Goal: Transaction & Acquisition: Download file/media

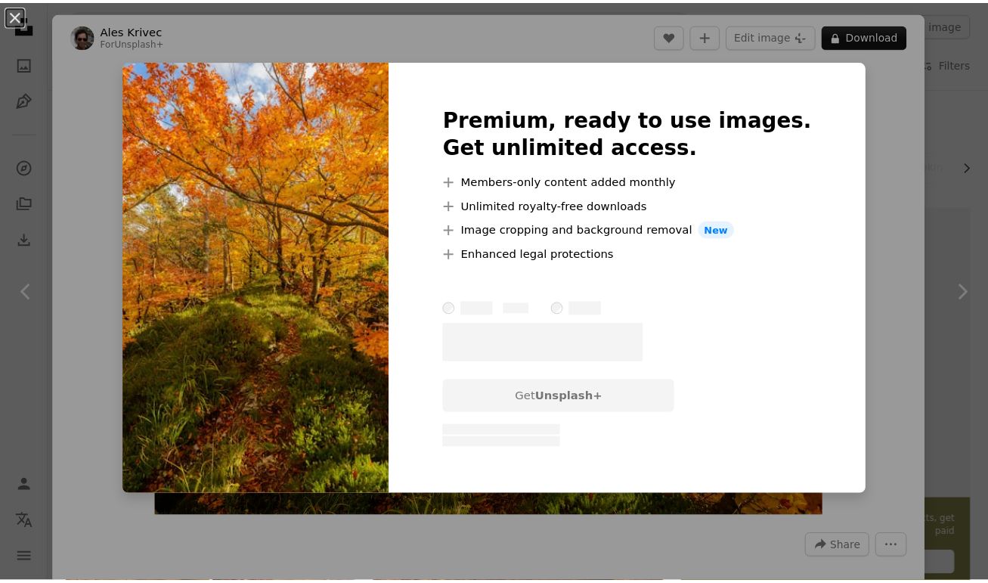
scroll to position [963, 0]
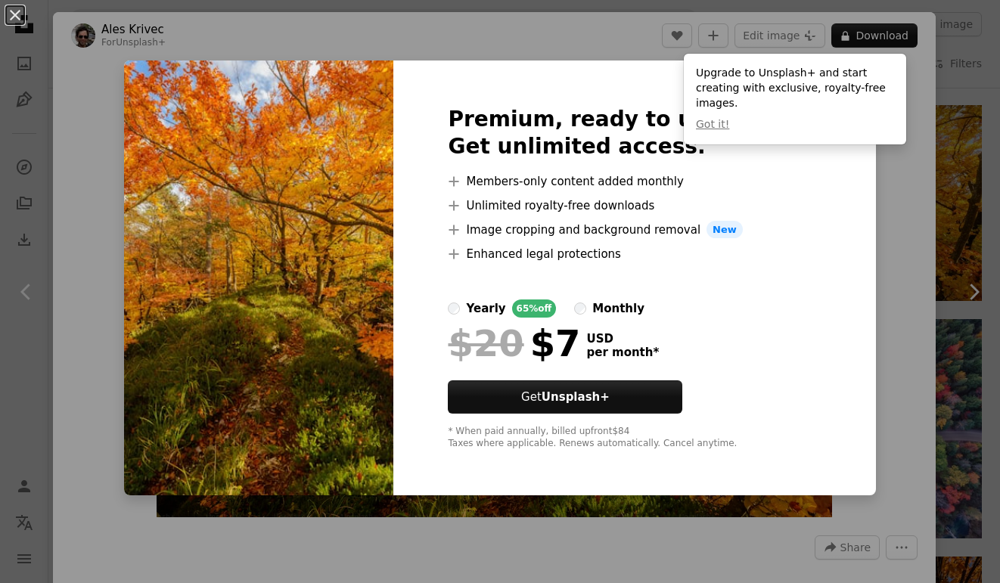
click at [883, 145] on div "An X shape Premium, ready to use images. Get unlimited access. A plus sign Memb…" at bounding box center [500, 291] width 1000 height 583
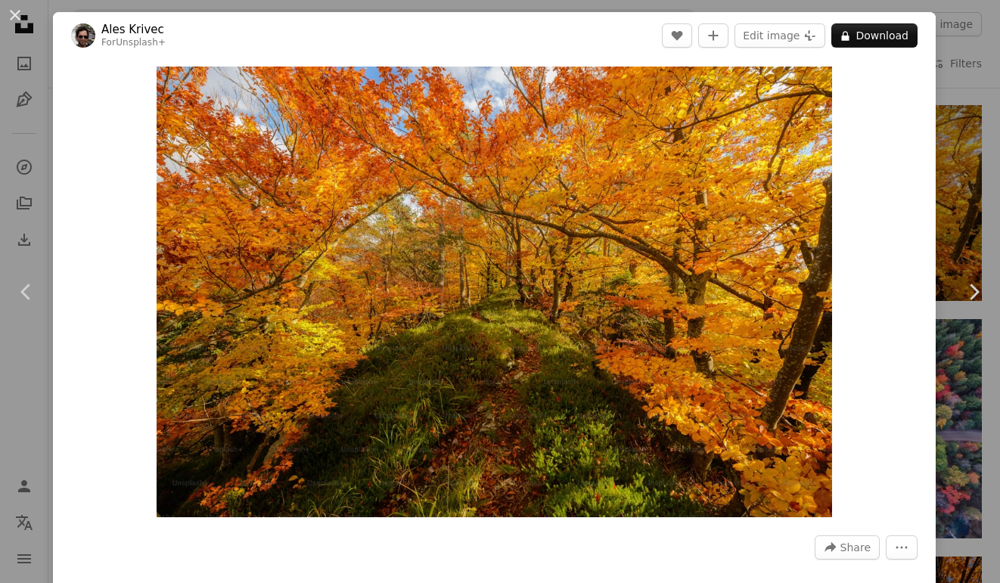
click at [957, 142] on div "An X shape Chevron left Chevron right Ales Krivec For Unsplash+ A heart A plus …" at bounding box center [500, 291] width 1000 height 583
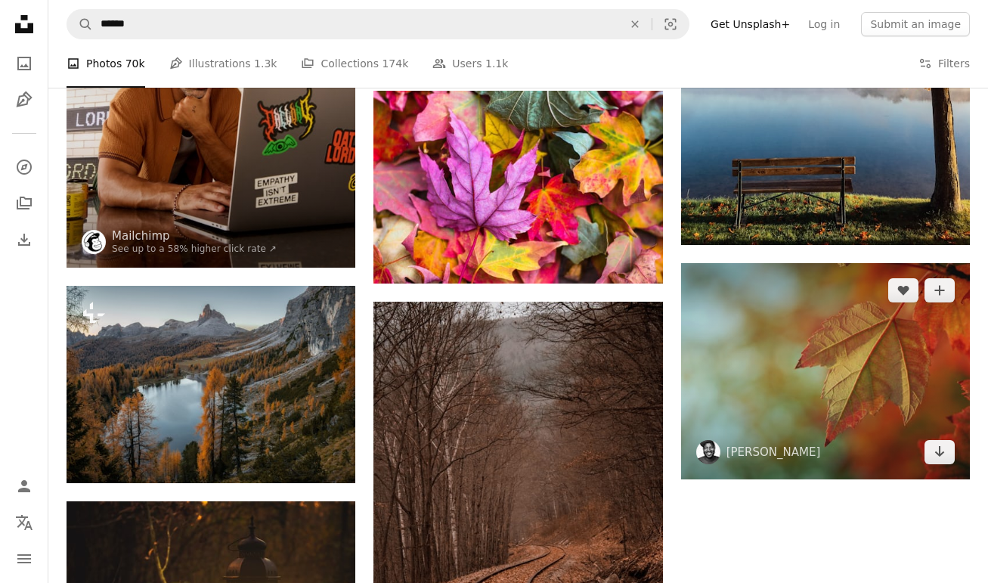
scroll to position [1659, 0]
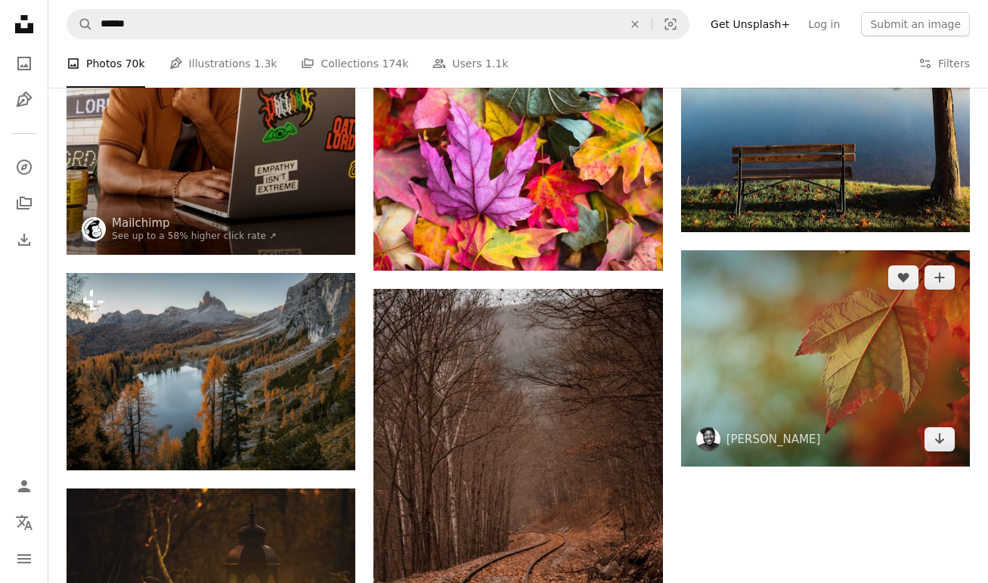
click at [849, 366] on img at bounding box center [825, 358] width 289 height 217
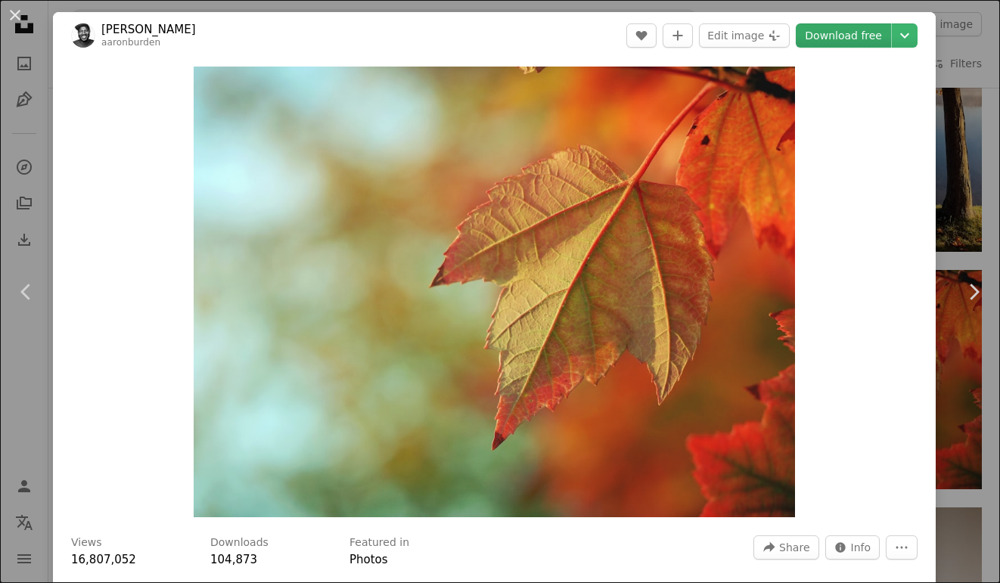
click at [839, 38] on link "Download free" at bounding box center [843, 35] width 95 height 24
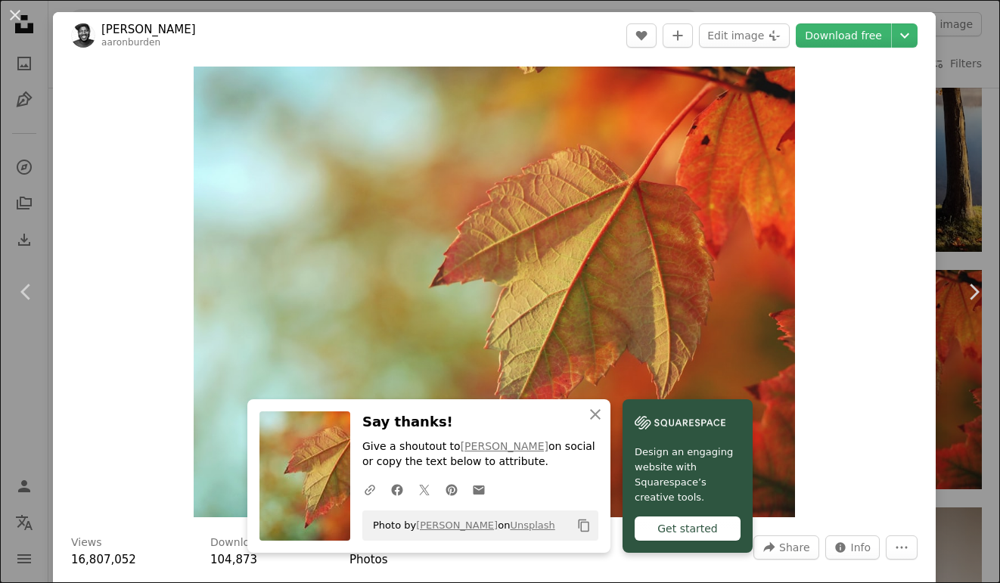
click at [961, 58] on div "An X shape Chevron left Chevron right [PERSON_NAME] aaronburden A heart A plus …" at bounding box center [500, 291] width 1000 height 583
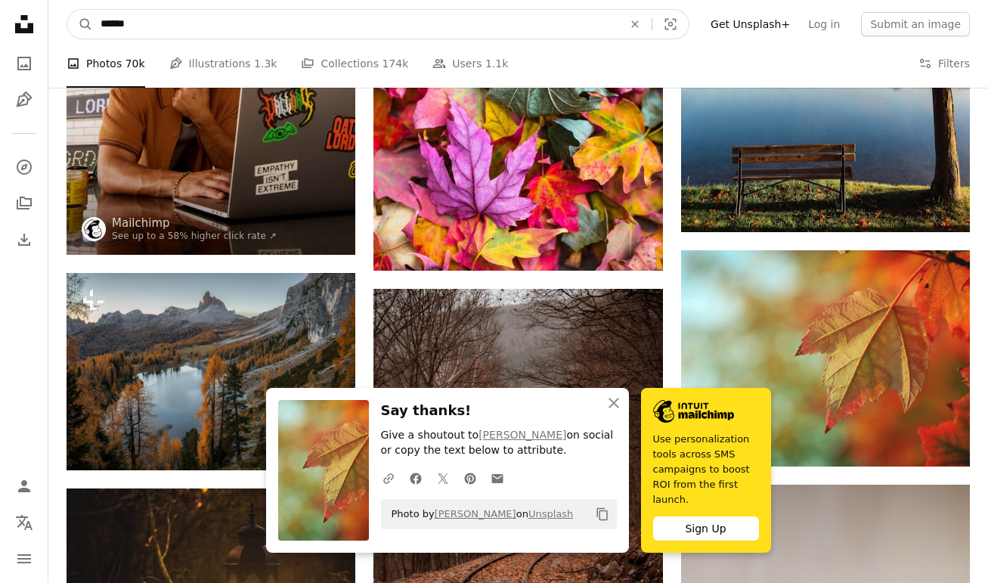
click at [565, 23] on input "******" at bounding box center [356, 24] width 526 height 29
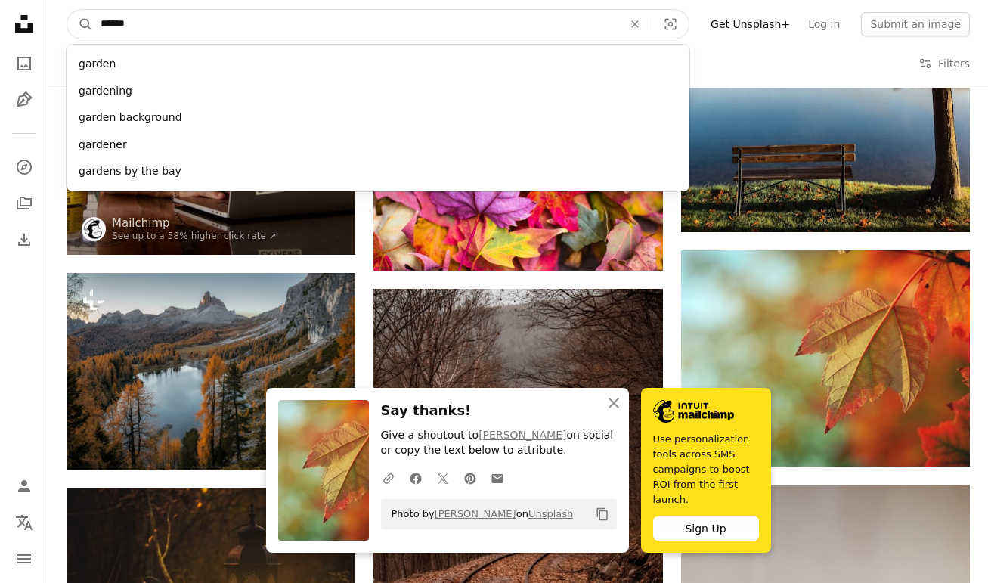
type input "******"
click at [67, 10] on button "A magnifying glass" at bounding box center [80, 24] width 26 height 29
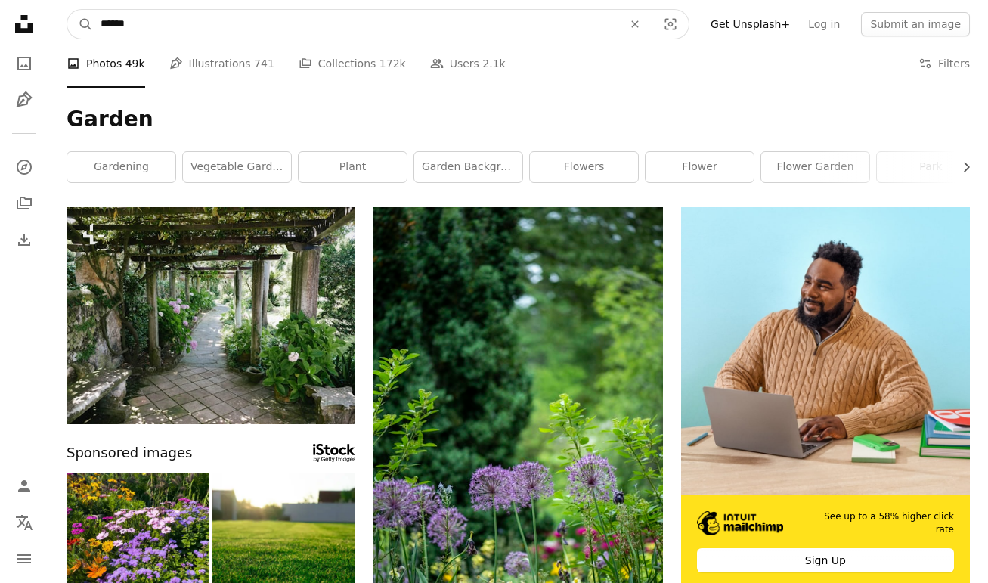
click at [105, 25] on input "******" at bounding box center [356, 24] width 526 height 29
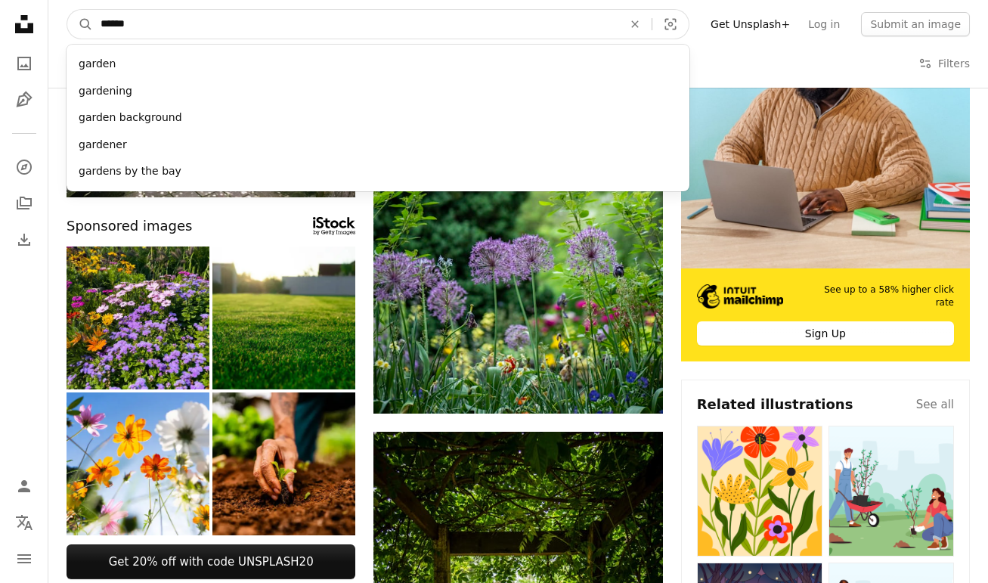
scroll to position [228, 0]
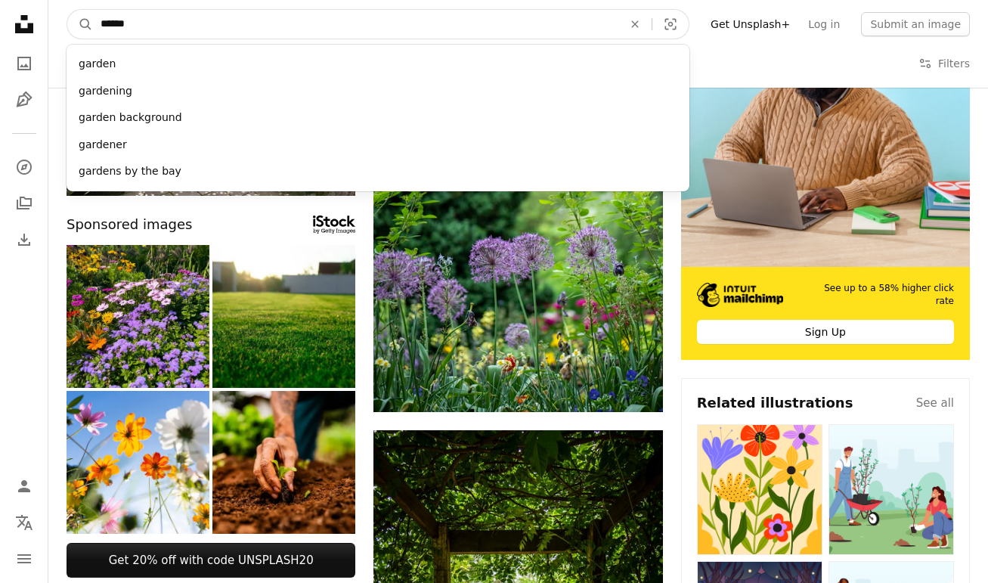
click at [100, 23] on input "******" at bounding box center [356, 24] width 526 height 29
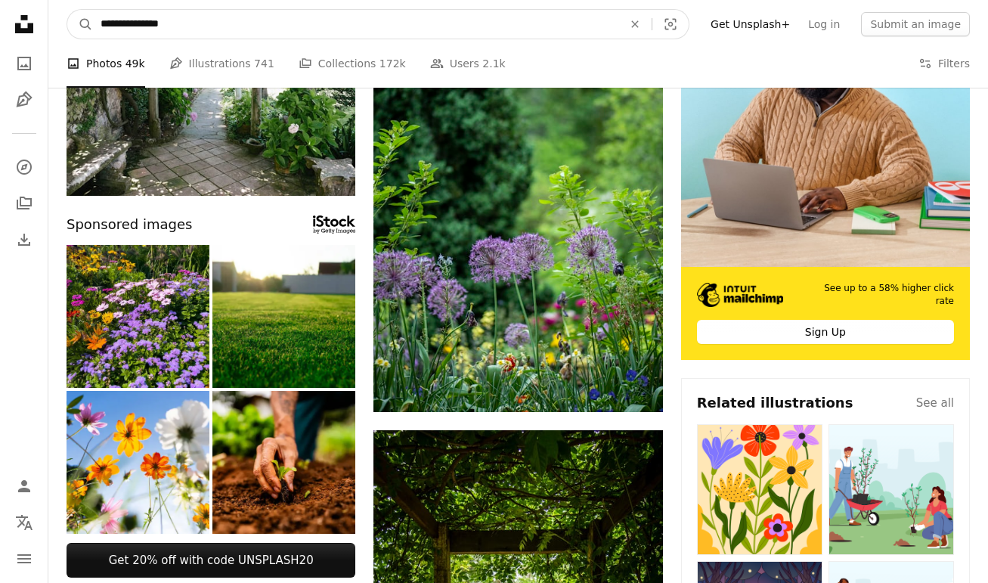
type input "**********"
click button "A magnifying glass" at bounding box center [80, 24] width 26 height 29
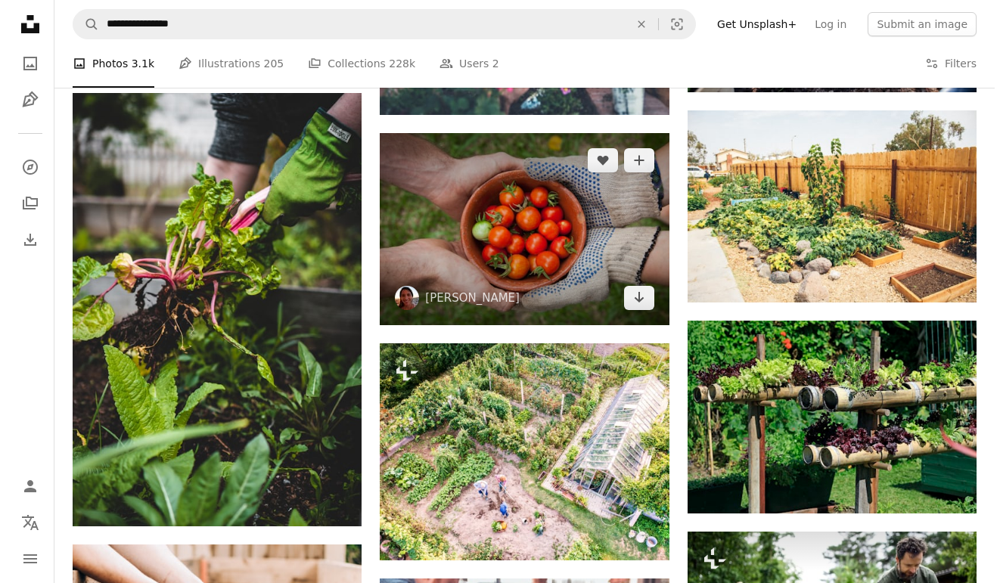
scroll to position [721, 0]
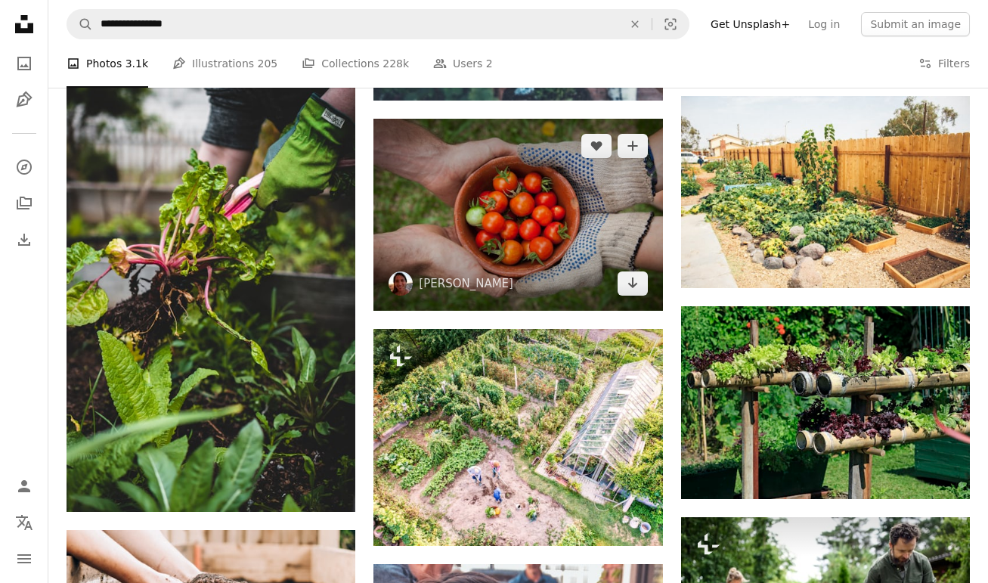
click at [551, 206] on img at bounding box center [518, 215] width 289 height 193
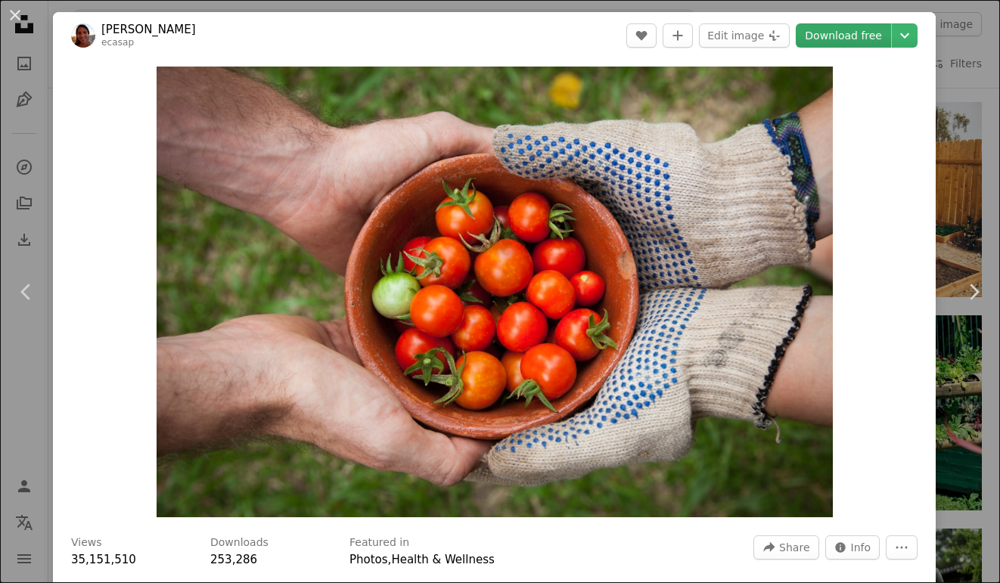
click at [830, 36] on link "Download free" at bounding box center [843, 35] width 95 height 24
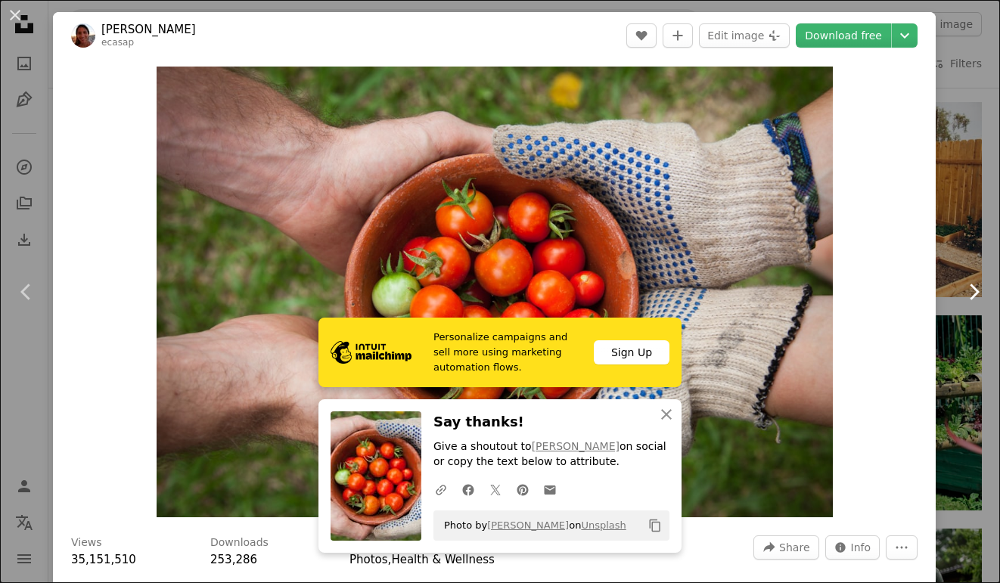
click at [948, 265] on link "Chevron right" at bounding box center [973, 291] width 53 height 145
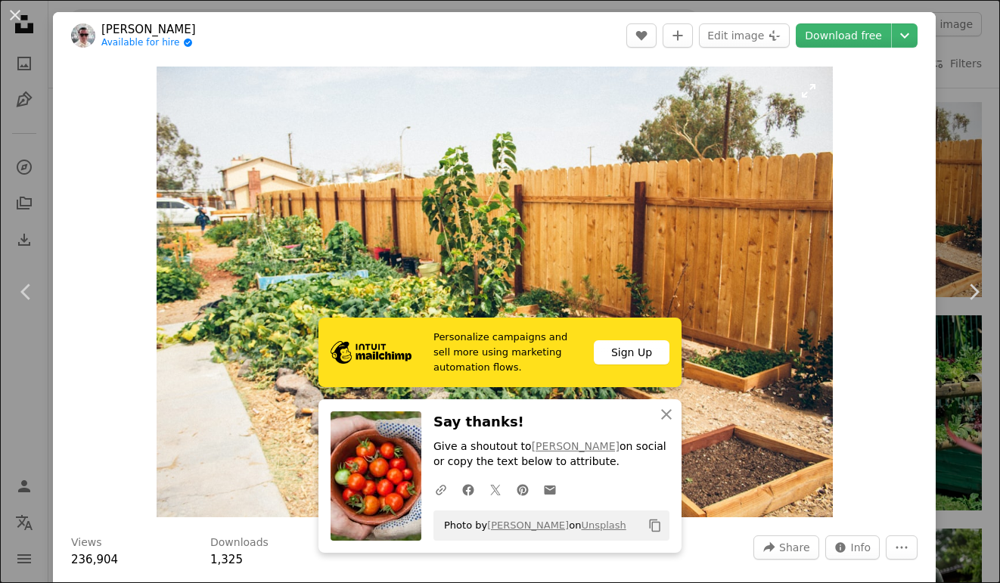
click at [660, 219] on img "Zoom in on this image" at bounding box center [495, 292] width 676 height 451
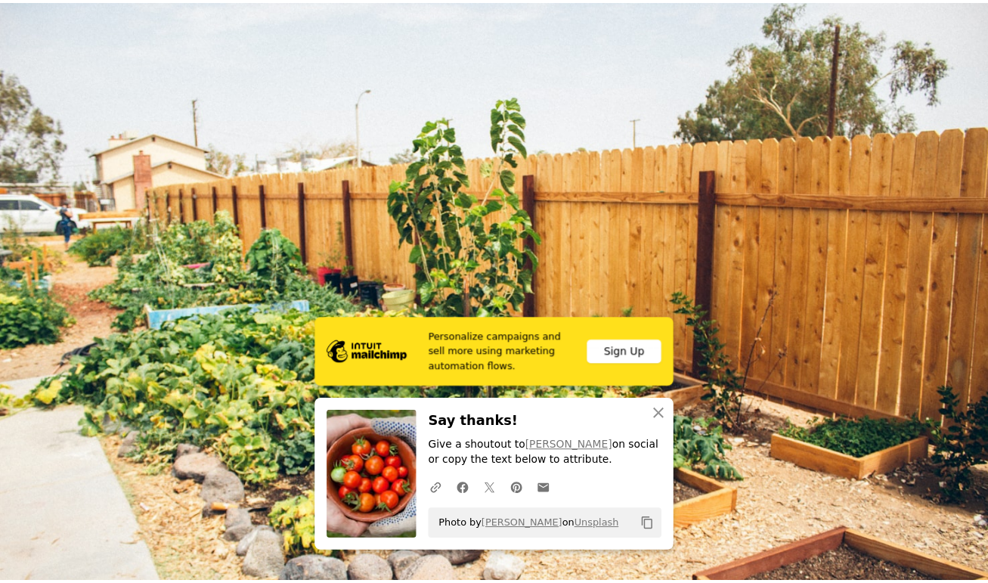
scroll to position [35, 0]
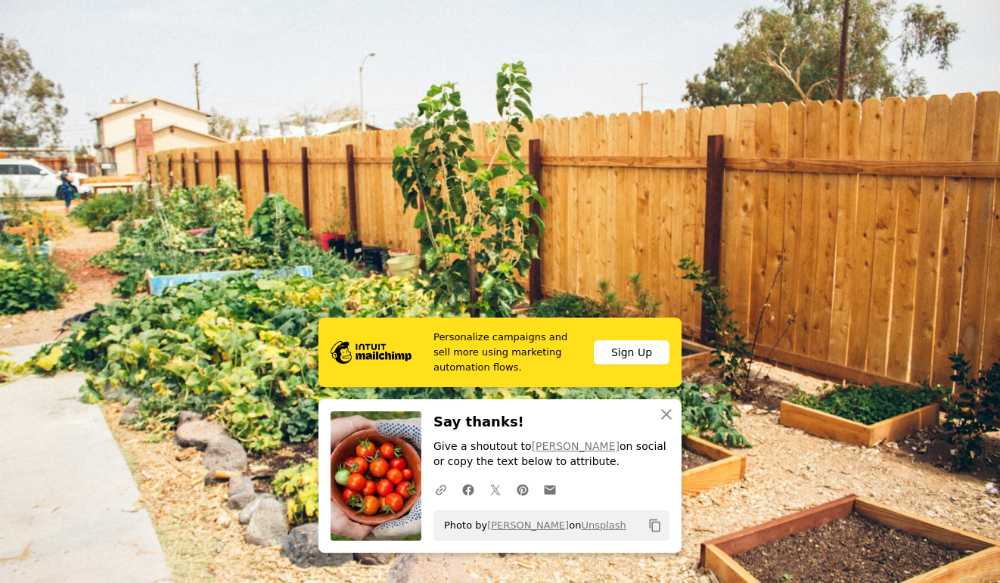
click at [660, 219] on img "Zoom out on this image" at bounding box center [499, 298] width 1001 height 668
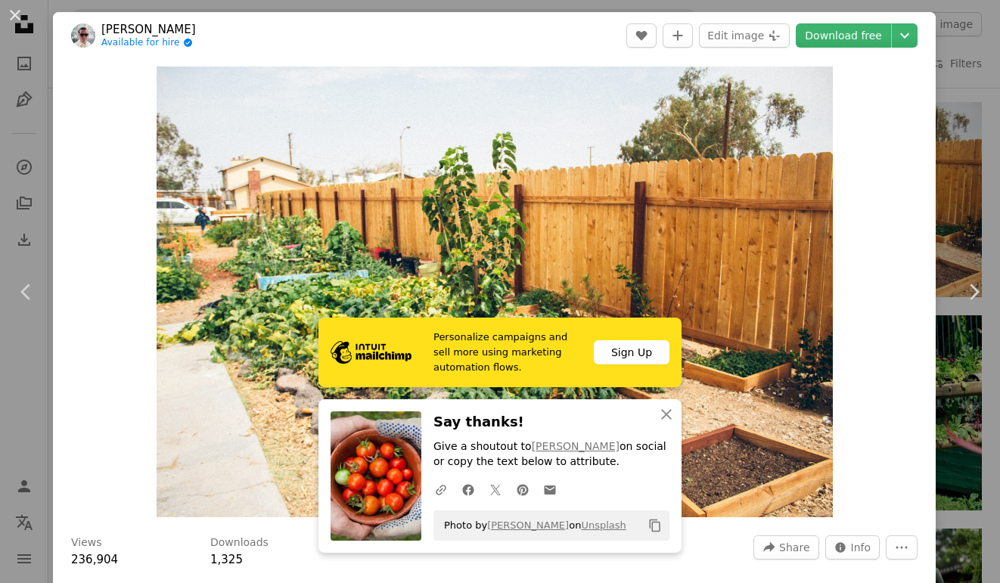
click at [842, 181] on div "Zoom in" at bounding box center [494, 292] width 883 height 466
click at [951, 76] on div "An X shape Chevron left Chevron right [PERSON_NAME] Available for hire A checkm…" at bounding box center [500, 291] width 1000 height 583
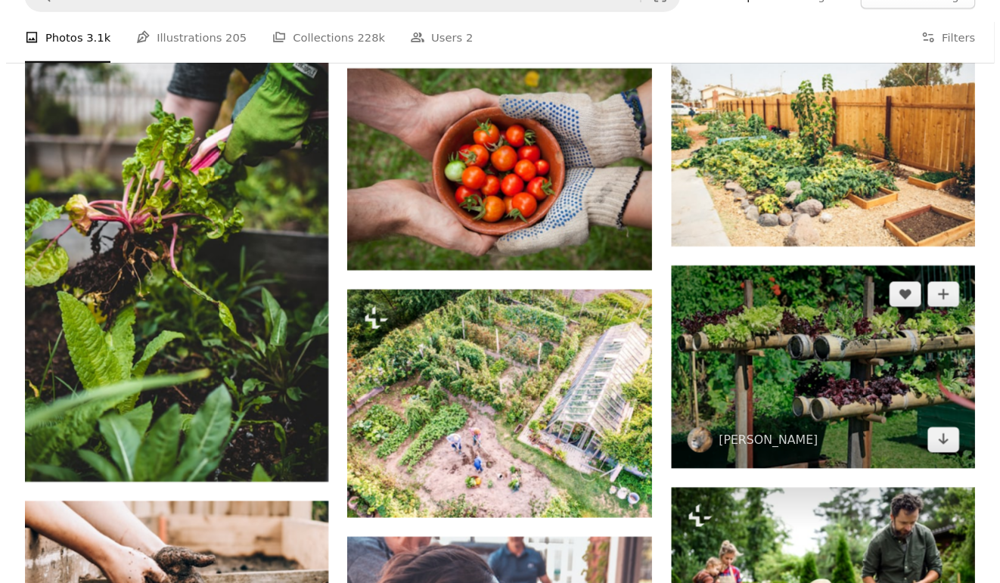
scroll to position [763, 0]
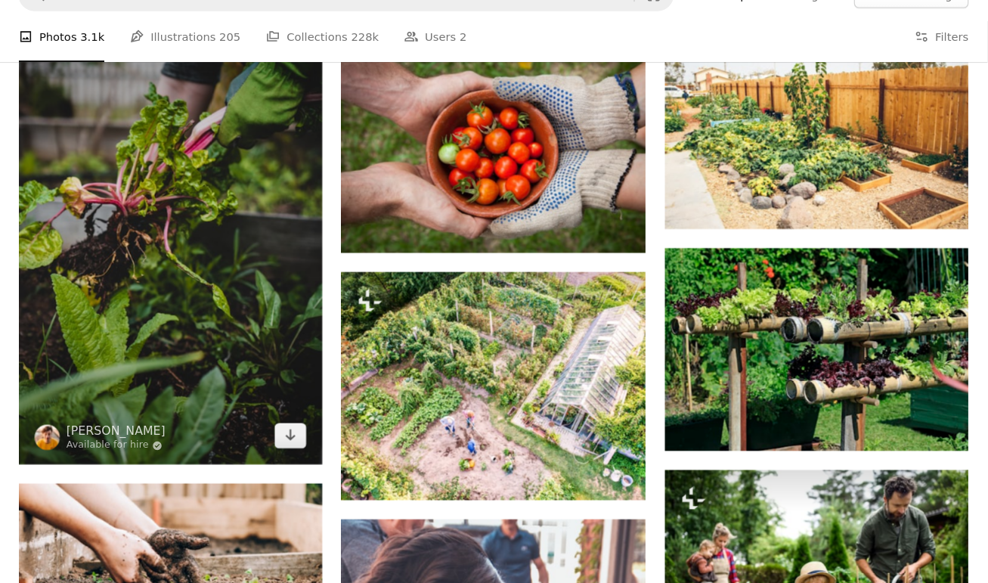
click at [302, 307] on img at bounding box center [211, 253] width 289 height 433
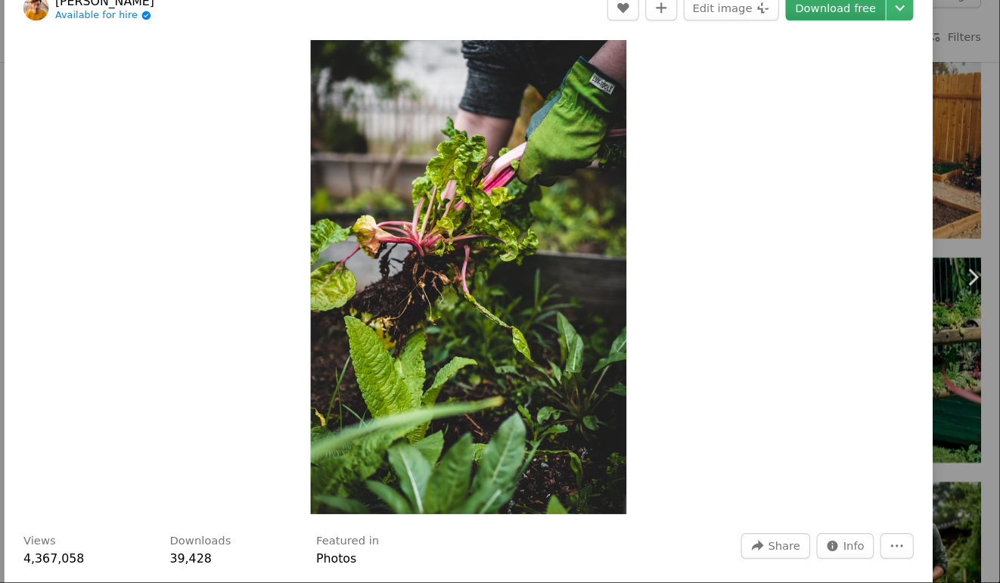
click at [849, 36] on link "Download free" at bounding box center [843, 35] width 95 height 24
